Goal: Task Accomplishment & Management: Complete application form

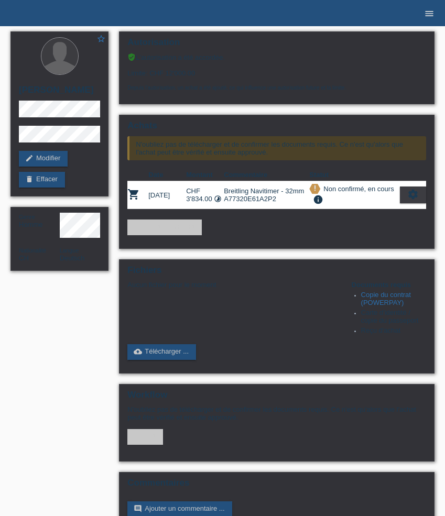
click at [429, 16] on icon "menu" at bounding box center [429, 13] width 10 height 10
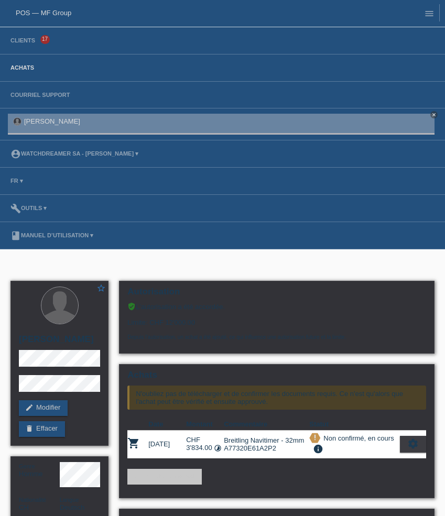
click at [21, 68] on link "Achats" at bounding box center [22, 67] width 34 height 6
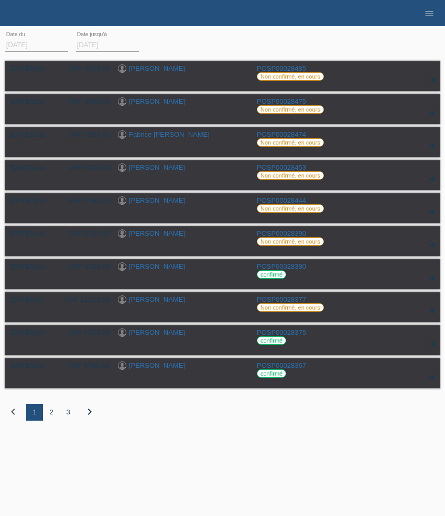
click at [53, 416] on div "2" at bounding box center [51, 412] width 17 height 17
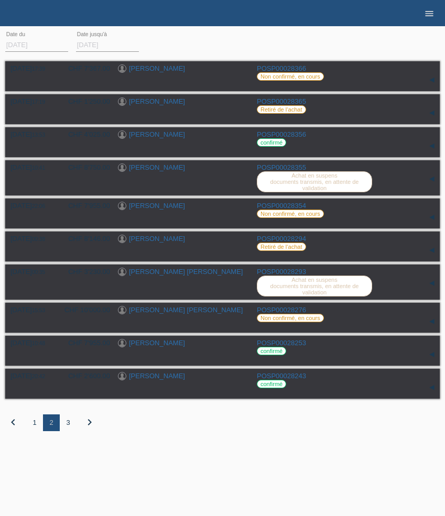
click at [430, 16] on icon "menu" at bounding box center [429, 13] width 10 height 10
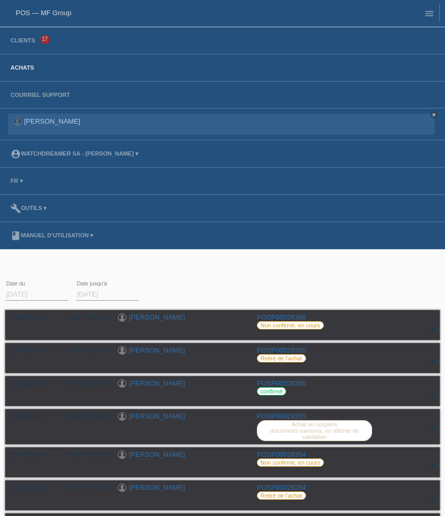
click at [16, 45] on li "Clients 17" at bounding box center [222, 40] width 445 height 27
click at [17, 39] on link "Clients" at bounding box center [22, 40] width 35 height 6
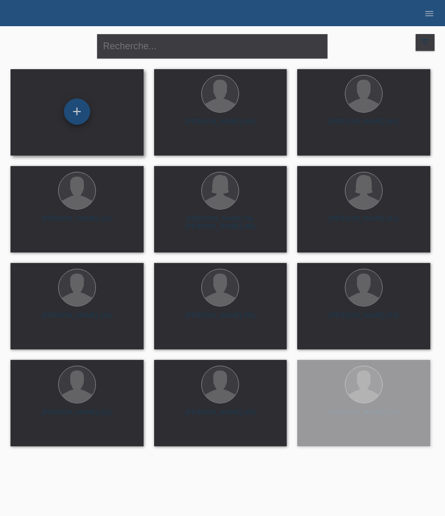
click at [76, 116] on div "+" at bounding box center [77, 111] width 26 height 26
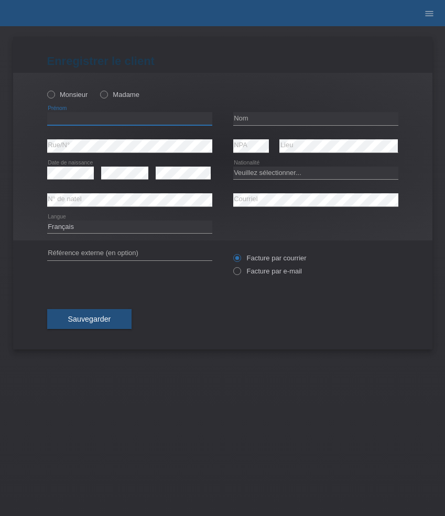
click at [151, 121] on input "text" at bounding box center [129, 118] width 165 height 13
paste input "Vladislav"
type input "Vladislav"
click at [73, 96] on label "Monsieur" at bounding box center [67, 95] width 41 height 8
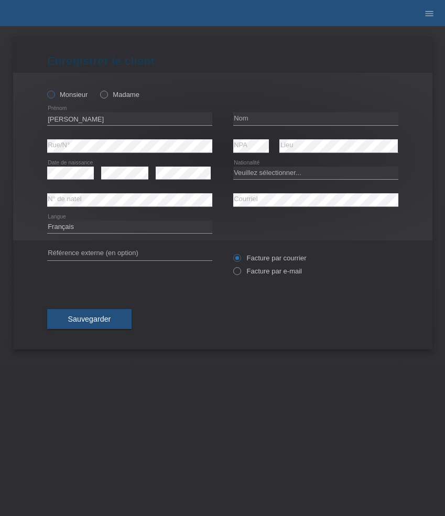
click at [54, 96] on input "Monsieur" at bounding box center [50, 94] width 7 height 7
radio input "true"
click at [289, 116] on input "text" at bounding box center [315, 118] width 165 height 13
paste input "Mentiucov [PERSON_NAME]"
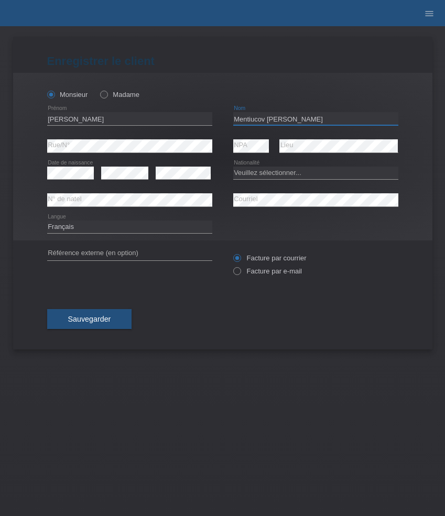
type input "Mentiucov [PERSON_NAME]"
click at [293, 174] on select "Veuillez sélectionner... Suisse Allemagne Autriche Liechtenstein ------------ A…" at bounding box center [315, 173] width 165 height 13
select select "CH"
click at [233, 167] on select "Veuillez sélectionner... Suisse Allemagne Autriche Liechtenstein ------------ A…" at bounding box center [315, 173] width 165 height 13
click at [258, 273] on label "Facture par e-mail" at bounding box center [267, 271] width 69 height 8
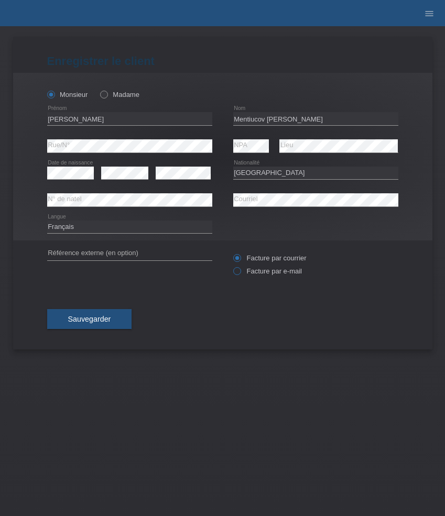
click at [240, 273] on input "Facture par e-mail" at bounding box center [236, 273] width 7 height 13
radio input "true"
click at [113, 321] on button "Sauvegarder" at bounding box center [89, 319] width 85 height 20
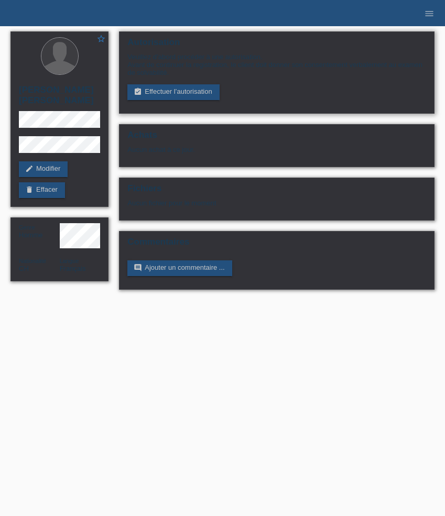
click at [186, 85] on div "Veuillez d’abord procéder à une autorisation. Avant de continuer la registratio…" at bounding box center [276, 76] width 299 height 47
click at [185, 91] on link "assignment_turned_in Effectuer l’autorisation" at bounding box center [173, 92] width 92 height 16
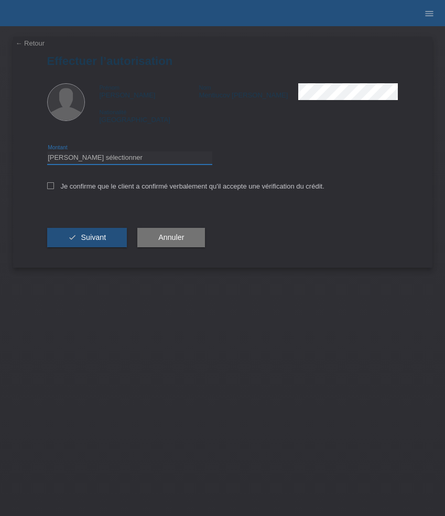
click at [141, 164] on select "Veuillez sélectionner CHF 1.00 - CHF 499.00 CHF 500.00 - CHF 1'999.00 CHF 2'000…" at bounding box center [129, 157] width 165 height 13
select select "3"
click at [47, 153] on select "Veuillez sélectionner CHF 1.00 - CHF 499.00 CHF 500.00 - CHF 1'999.00 CHF 2'000…" at bounding box center [129, 157] width 165 height 13
click at [123, 186] on label "Je confirme que le client a confirmé verbalement qu'il accepte une vérification…" at bounding box center [185, 186] width 277 height 8
click at [54, 186] on input "Je confirme que le client a confirmé verbalement qu'il accepte une vérification…" at bounding box center [50, 185] width 7 height 7
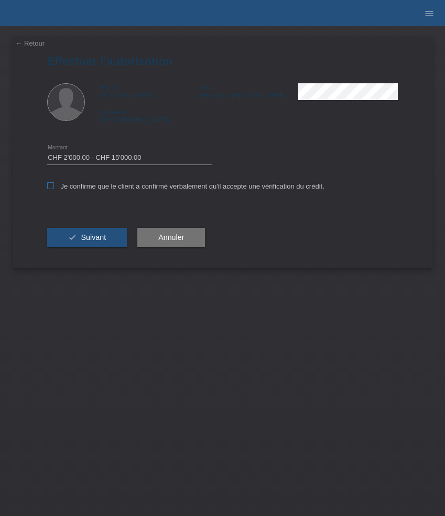
checkbox input "true"
click at [93, 232] on button "check Suivant" at bounding box center [87, 238] width 80 height 20
